Goal: Browse casually

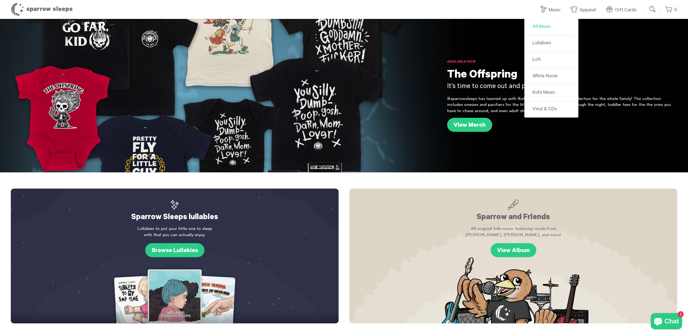
click at [545, 26] on link "All Music" at bounding box center [551, 27] width 49 height 16
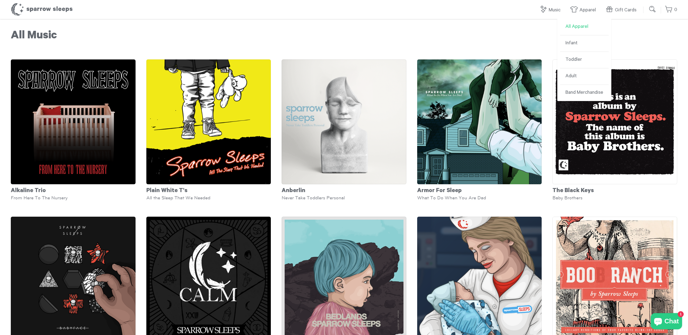
click at [581, 26] on link "All Apparel" at bounding box center [584, 27] width 49 height 16
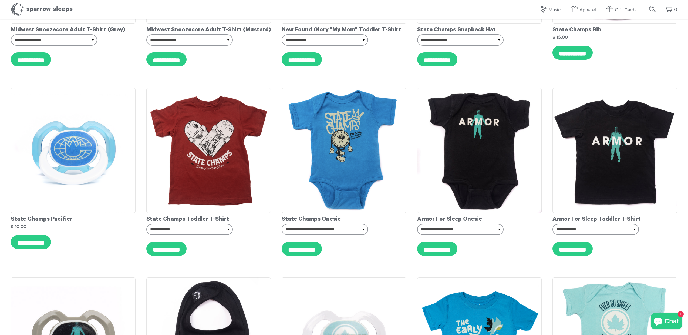
scroll to position [2828, 0]
